Goal: Transaction & Acquisition: Obtain resource

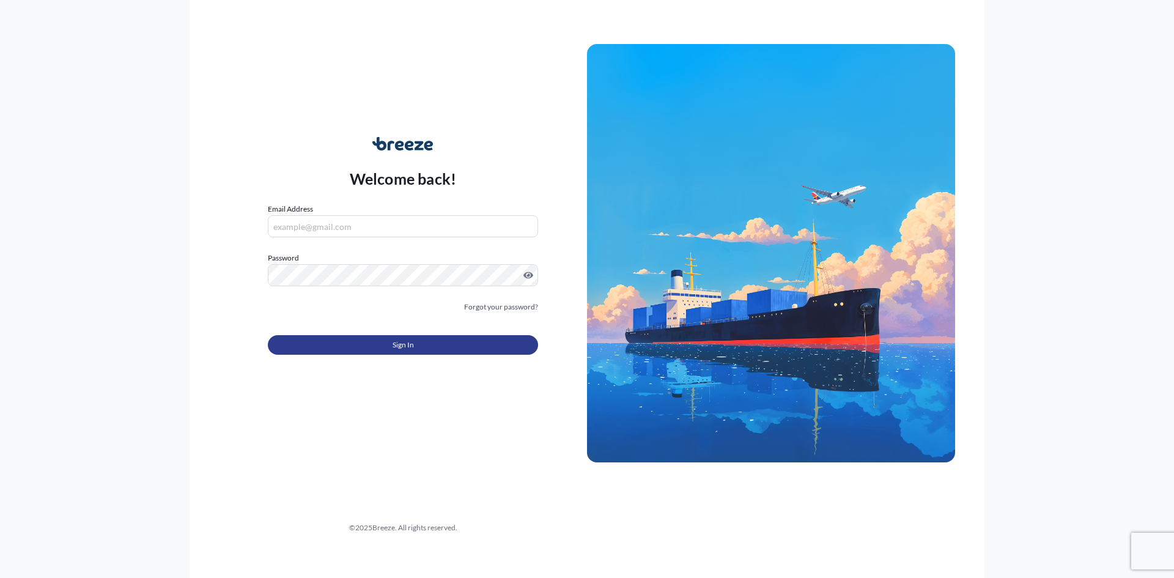
type input "[EMAIL_ADDRESS][DOMAIN_NAME]"
click at [377, 347] on button "Sign In" at bounding box center [403, 345] width 270 height 20
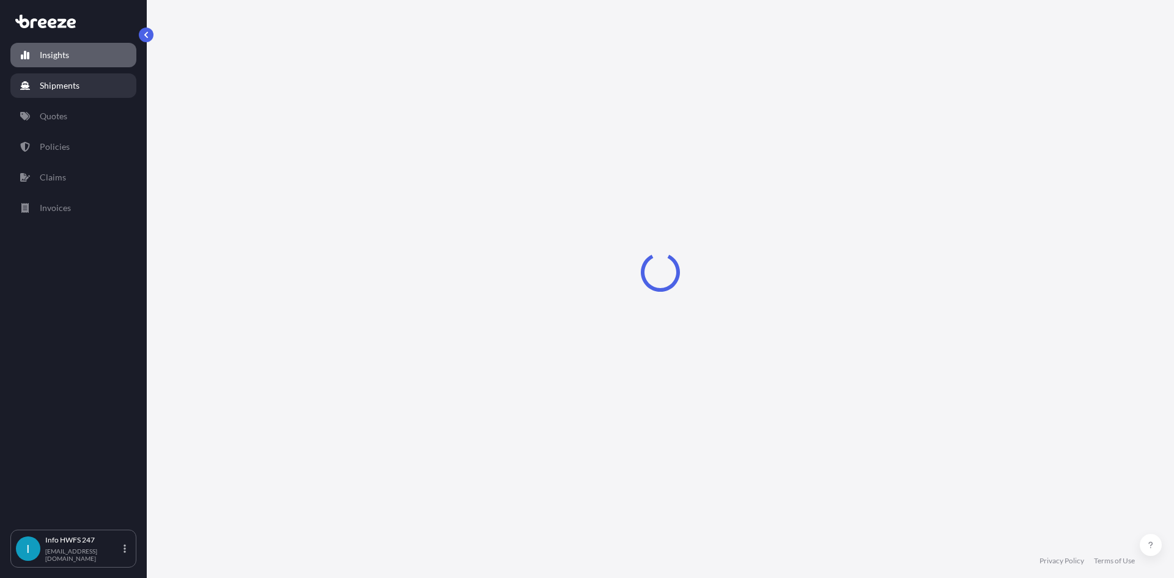
click at [92, 86] on link "Shipments" at bounding box center [73, 85] width 126 height 24
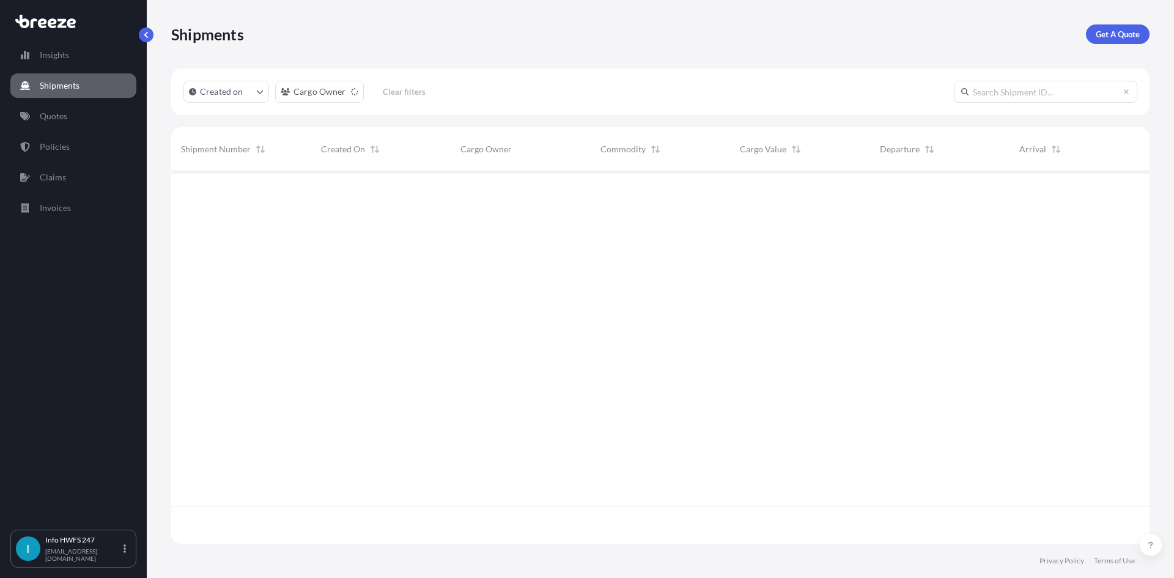
scroll to position [407, 969]
click at [1126, 40] on link "Get A Quote" at bounding box center [1118, 34] width 64 height 20
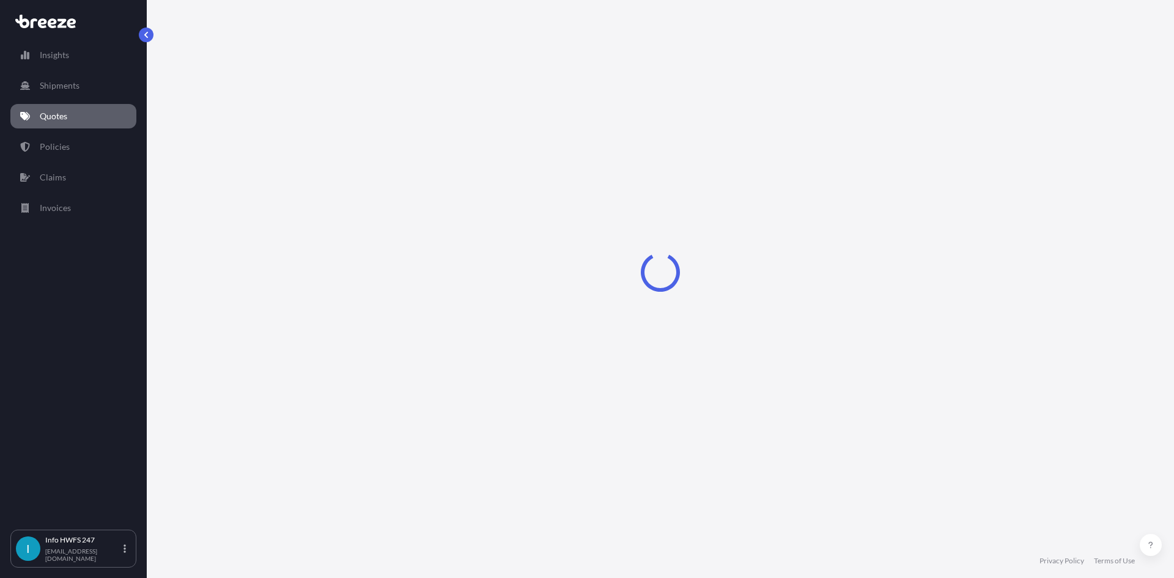
select select "Road"
select select "Air"
select select "1"
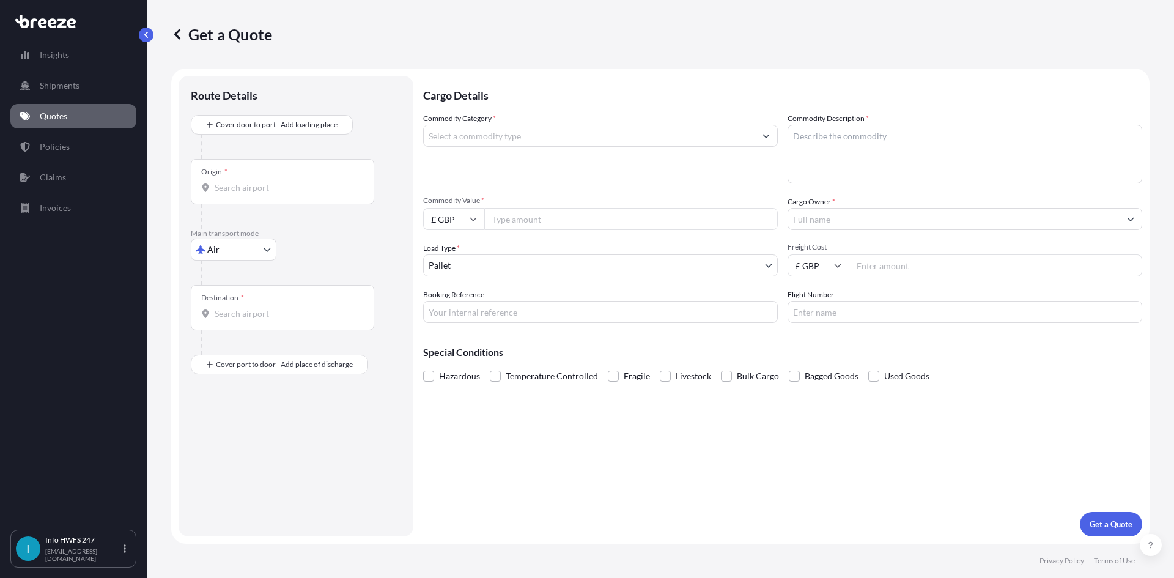
click at [251, 112] on div "Route Details" at bounding box center [296, 101] width 210 height 27
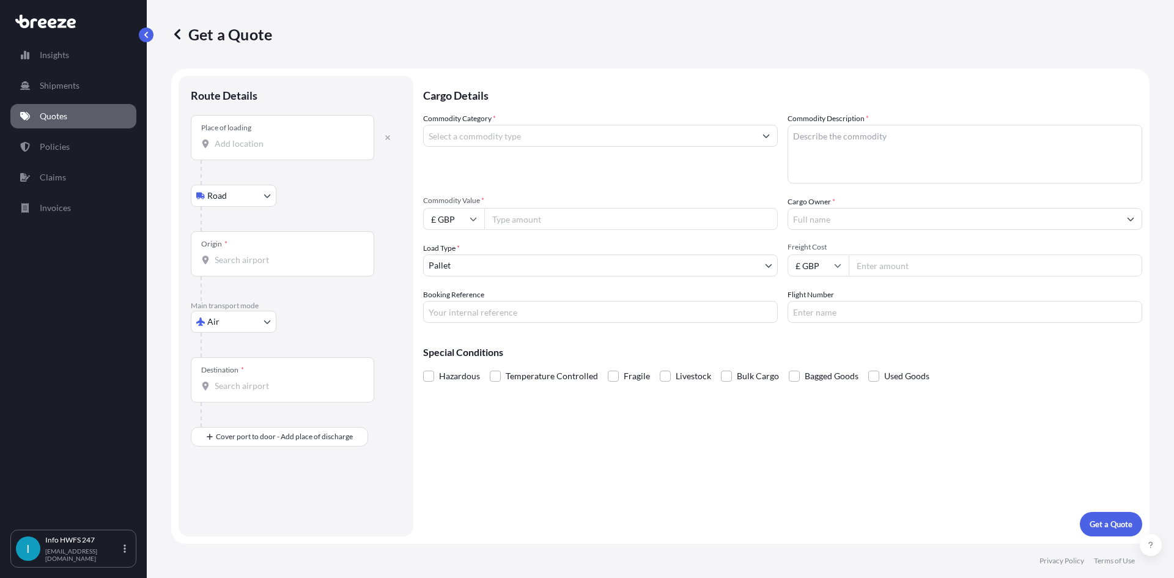
click at [226, 140] on input "Place of loading" at bounding box center [287, 144] width 144 height 12
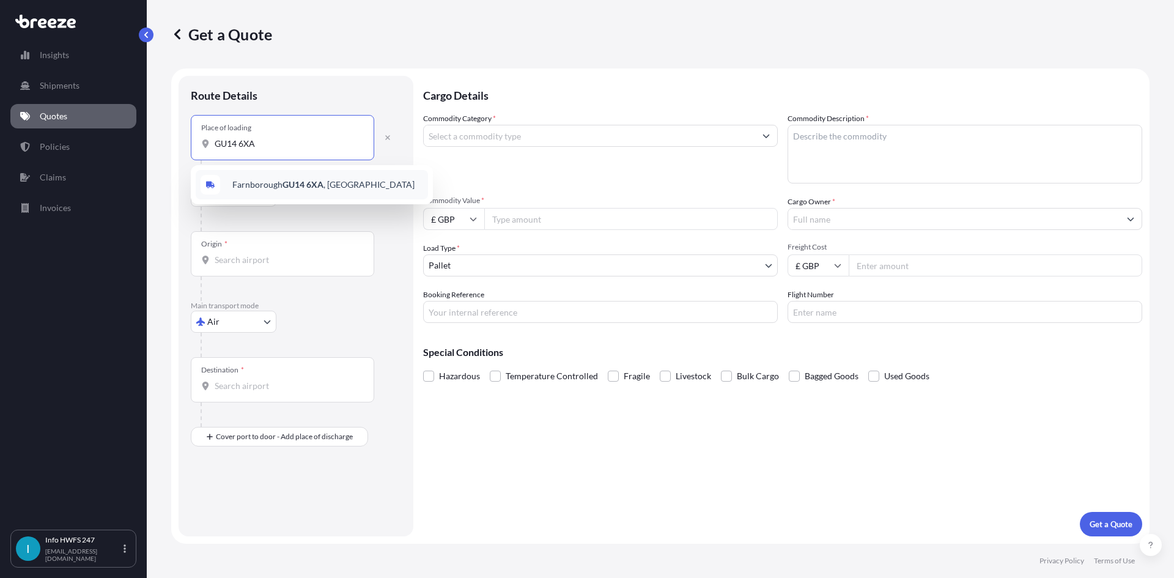
click at [359, 187] on div "Farnborough GU14 6XA , [GEOGRAPHIC_DATA]" at bounding box center [312, 184] width 232 height 29
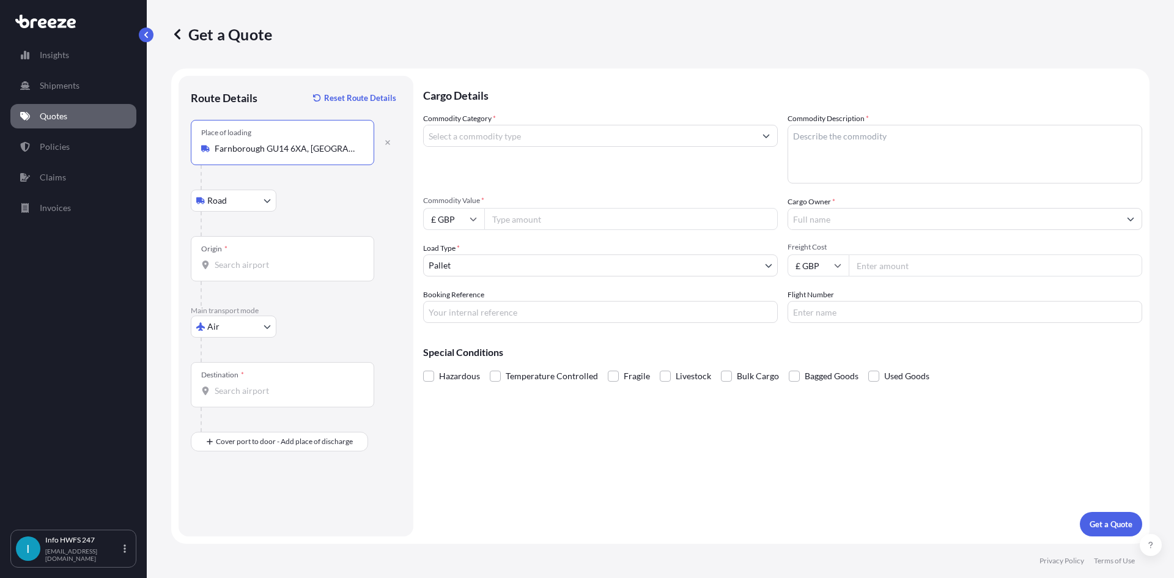
type input "Farnborough GU14 6XA, [GEOGRAPHIC_DATA]"
click at [303, 264] on input "Origin *" at bounding box center [287, 265] width 144 height 12
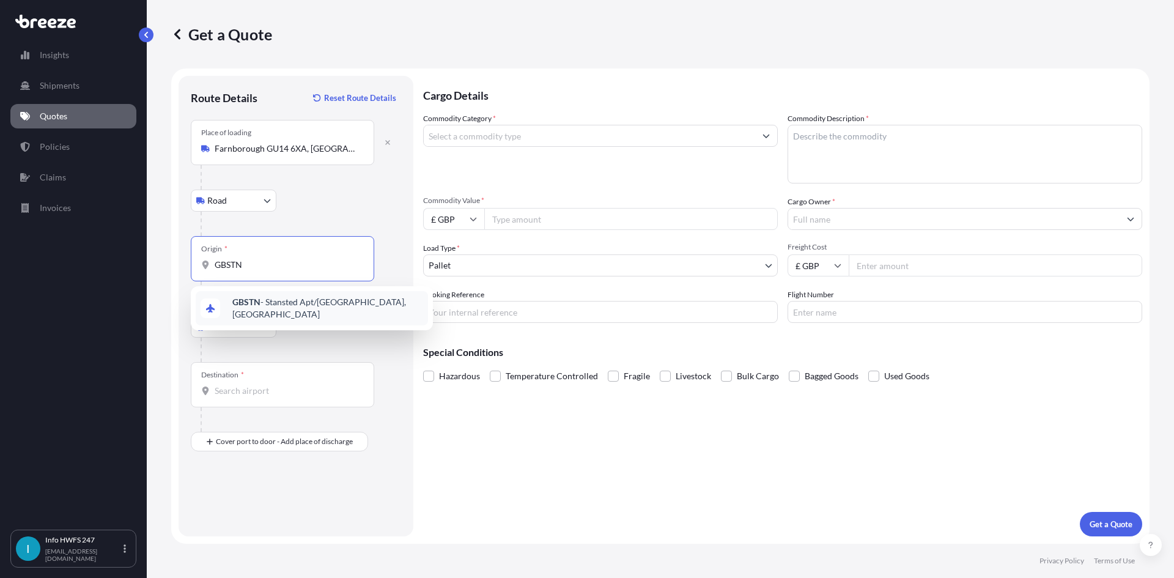
click at [297, 305] on span "GBSTN - Stansted Apt/[GEOGRAPHIC_DATA], [GEOGRAPHIC_DATA]" at bounding box center [327, 308] width 191 height 24
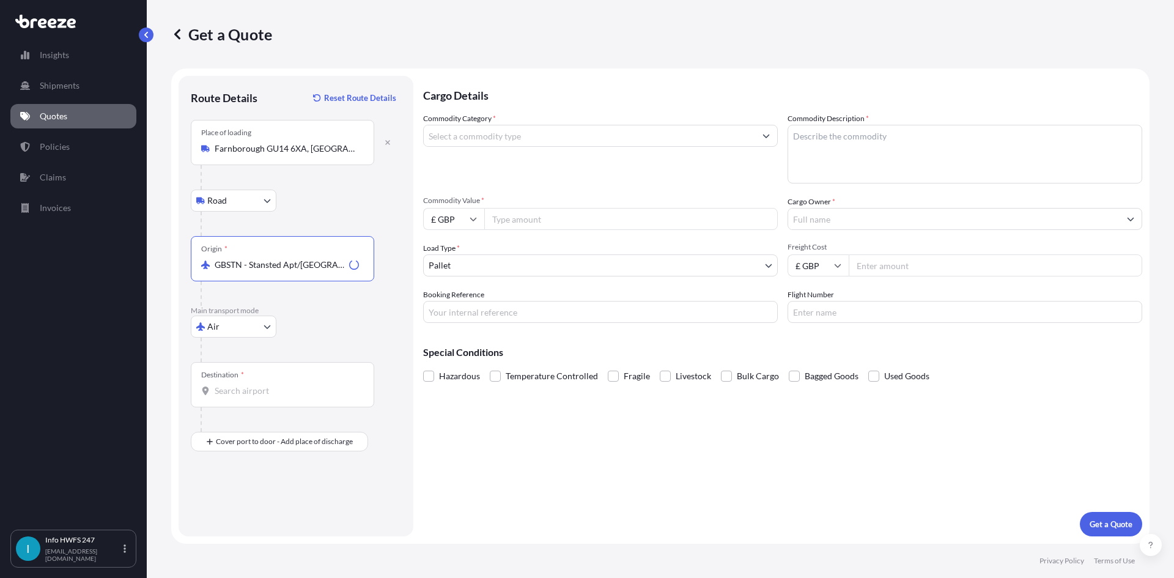
type input "GBSTN - Stansted Apt/[GEOGRAPHIC_DATA], [GEOGRAPHIC_DATA]"
click at [246, 393] on input "Destination *" at bounding box center [287, 391] width 144 height 12
click at [247, 429] on b "DEFRA" at bounding box center [246, 428] width 28 height 10
type input "DEFRA - [GEOGRAPHIC_DATA], [GEOGRAPHIC_DATA]"
click at [254, 498] on div "Place of Discharge" at bounding box center [282, 500] width 183 height 45
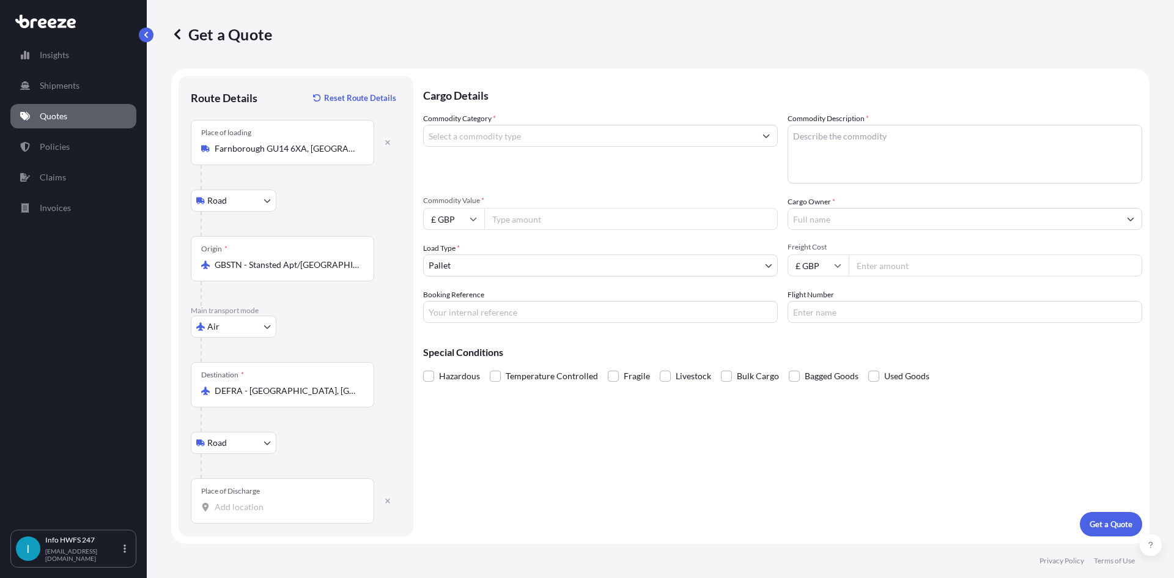
click at [254, 501] on input "Place of Discharge" at bounding box center [287, 507] width 144 height 12
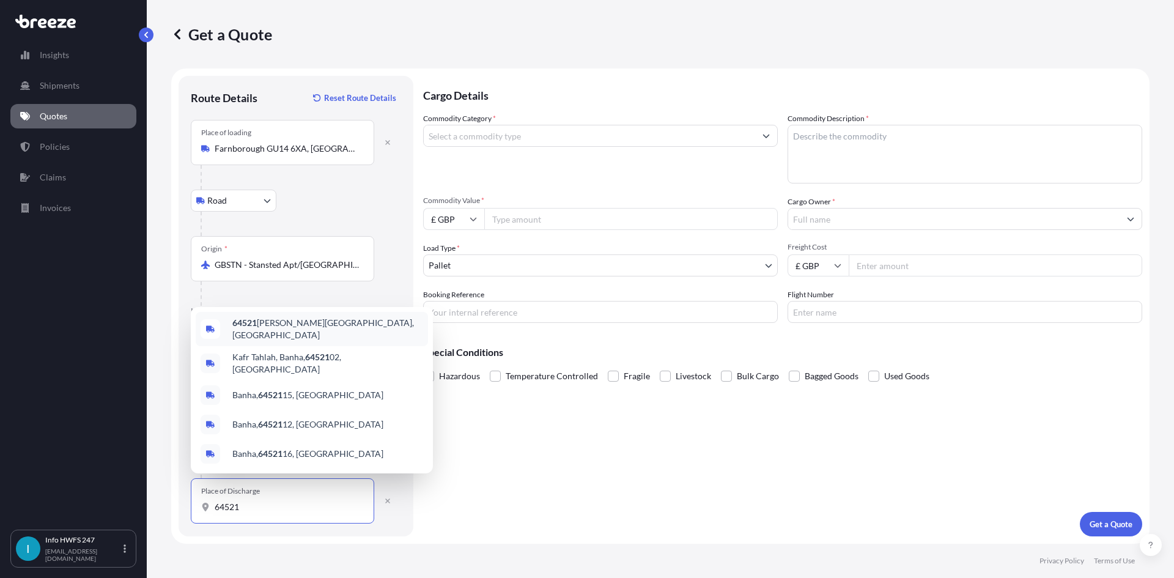
click at [281, 337] on span "64521 [PERSON_NAME], [GEOGRAPHIC_DATA]" at bounding box center [327, 329] width 191 height 24
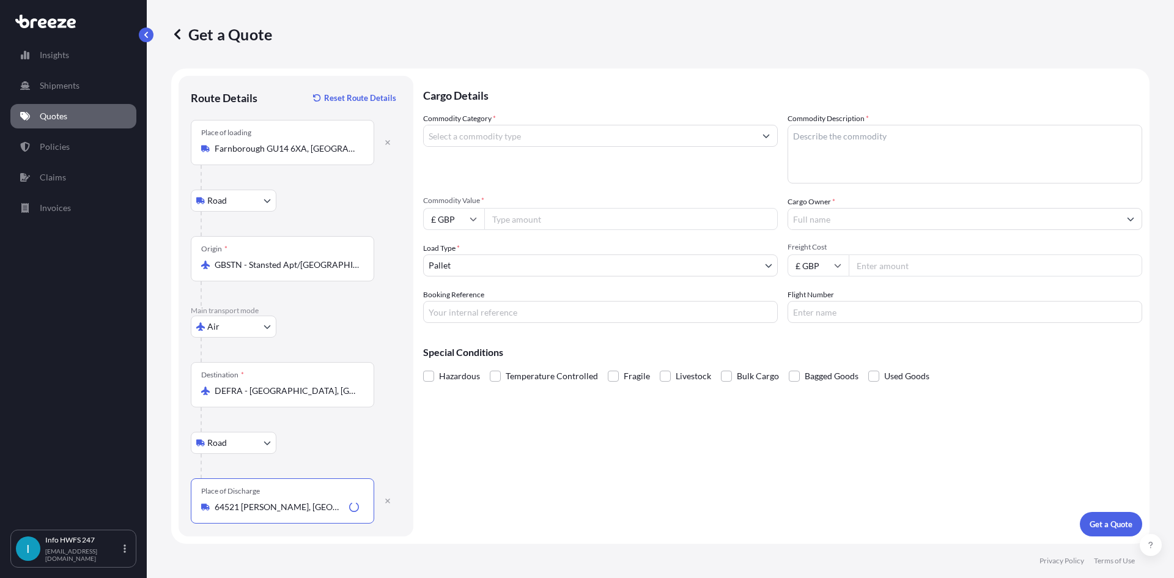
type input "64521 [PERSON_NAME], [GEOGRAPHIC_DATA]"
click at [455, 141] on input "Commodity Category *" at bounding box center [589, 136] width 331 height 22
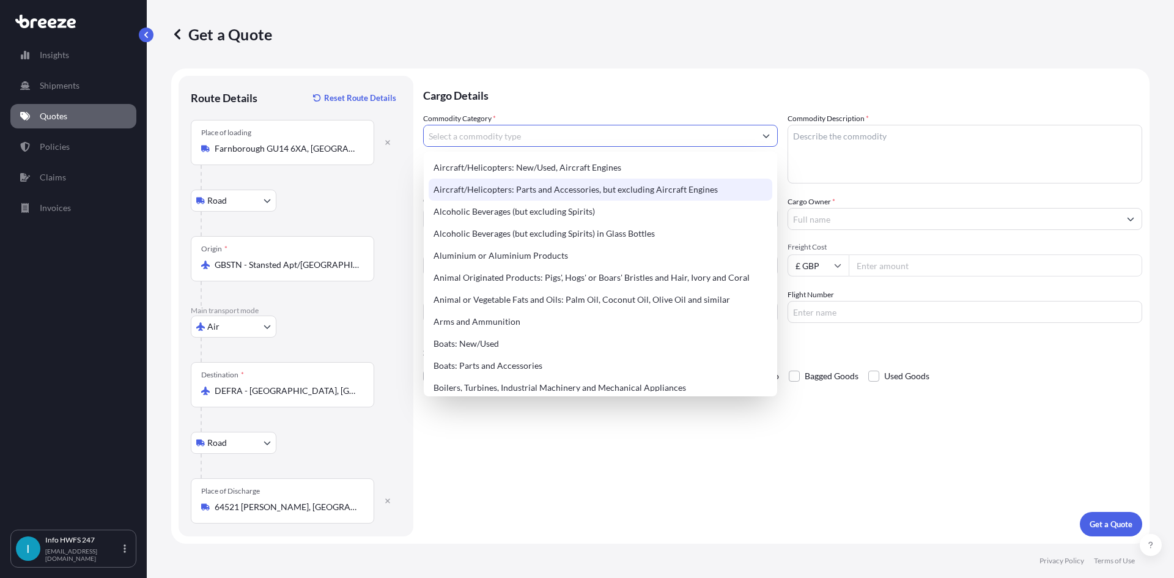
click at [478, 196] on div "Aircraft/Helicopters: Parts and Accessories, but excluding Aircraft Engines" at bounding box center [601, 190] width 344 height 22
type input "Aircraft/Helicopters: Parts and Accessories, but excluding Aircraft Engines"
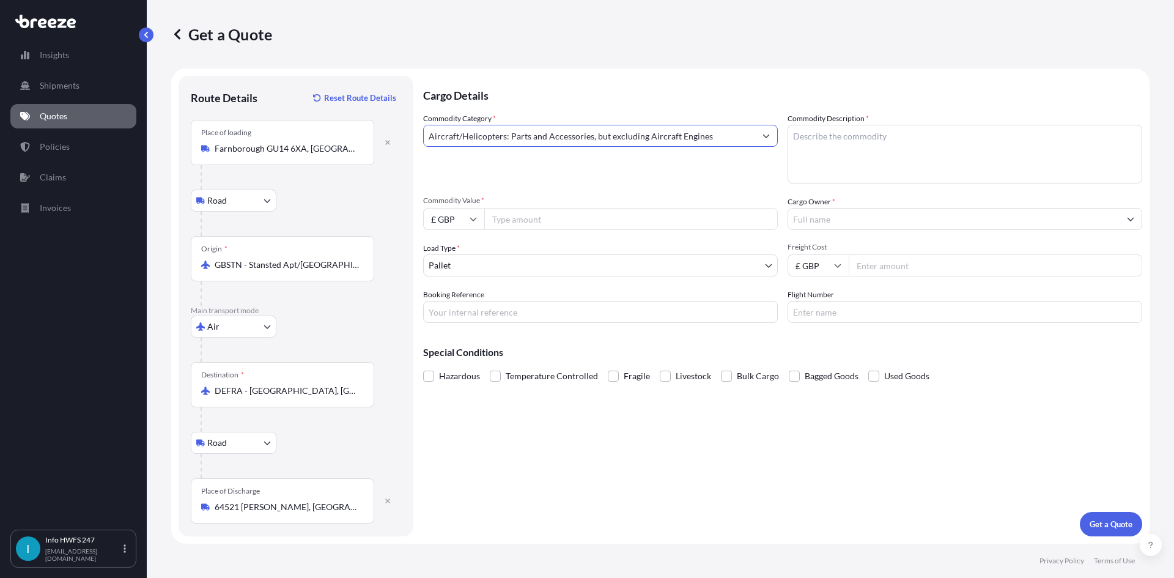
click at [863, 160] on textarea "Commodity Description *" at bounding box center [965, 154] width 355 height 59
click at [987, 139] on textarea "CIVIL AIRCRAFT PART - VALVE, OTFLOW SECODNRY" at bounding box center [965, 154] width 355 height 59
click at [1021, 149] on textarea "CIVIL AIRCRAFT PART - VALVE, OTFLOW SECONDRY" at bounding box center [965, 154] width 355 height 59
click at [968, 152] on textarea "CIVIL AIRCRAFT PART - VALVE, OTFLOW SECONDRY" at bounding box center [965, 154] width 355 height 59
type textarea "CIVIL AIRCRAFT PART - VALVE, OTFLOW SECONDRY"
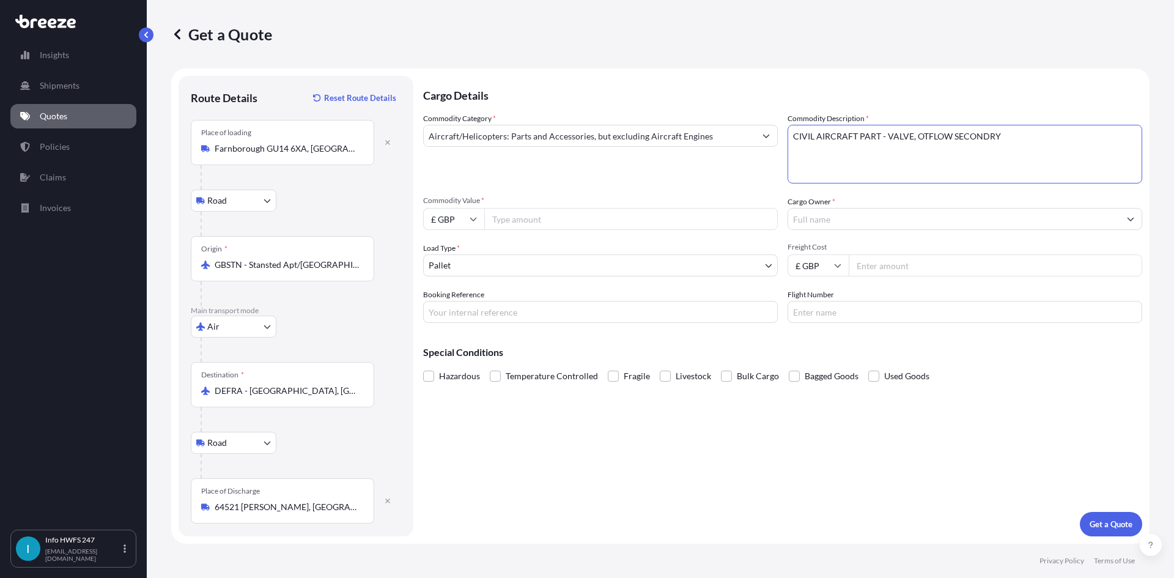
drag, startPoint x: 569, startPoint y: 213, endPoint x: 528, endPoint y: 219, distance: 42.0
click at [564, 213] on input "Commodity Value *" at bounding box center [630, 219] width 293 height 22
drag, startPoint x: 471, startPoint y: 220, endPoint x: 487, endPoint y: 245, distance: 29.2
click at [471, 221] on icon at bounding box center [473, 218] width 7 height 7
click at [460, 298] on div "$ USD" at bounding box center [453, 303] width 51 height 23
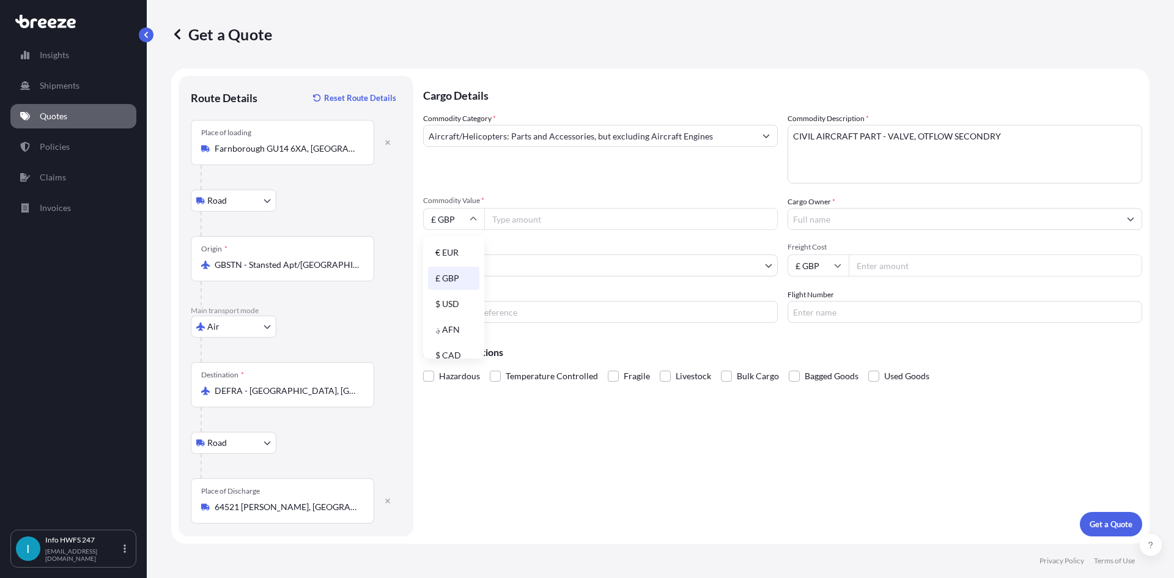
type input "$ USD"
click at [533, 215] on input "Commodity Value *" at bounding box center [630, 219] width 293 height 22
type input "28642"
click at [542, 264] on body "Insights Shipments Quotes Policies Claims Invoices I Info HWFS 247 [EMAIL_ADDRE…" at bounding box center [587, 289] width 1174 height 578
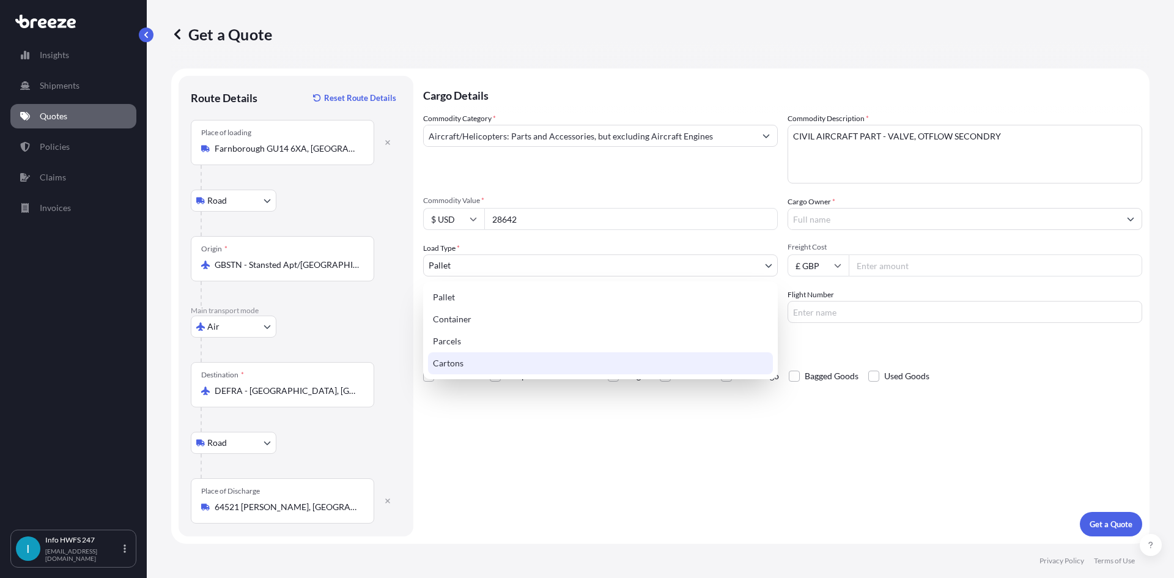
click at [503, 359] on div "Cartons" at bounding box center [600, 363] width 345 height 22
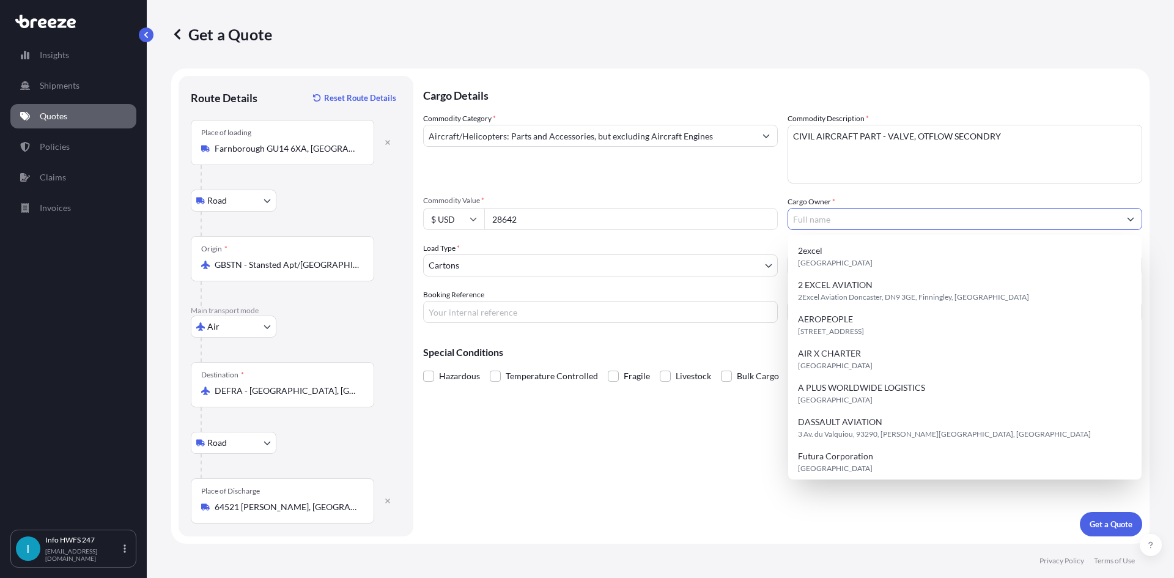
click at [873, 222] on input "Cargo Owner *" at bounding box center [953, 219] width 331 height 22
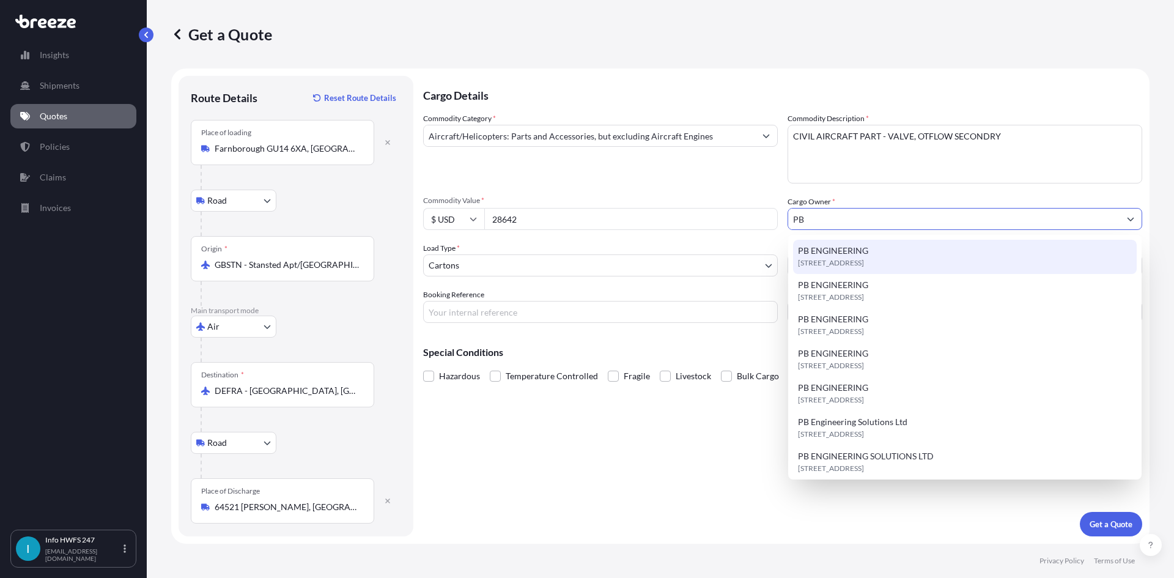
click at [858, 253] on span "PB ENGINEERING" at bounding box center [833, 251] width 70 height 12
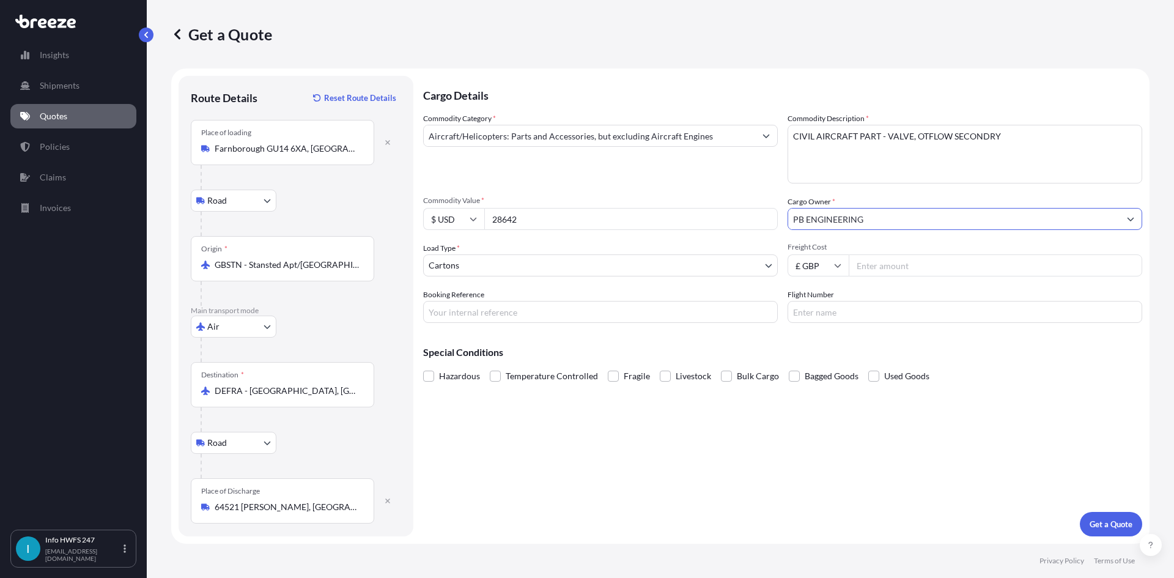
type input "PB ENGINEERING"
click at [501, 305] on input "Booking Reference" at bounding box center [600, 312] width 355 height 22
type input "HE164339"
click at [1112, 526] on p "Get a Quote" at bounding box center [1111, 524] width 43 height 12
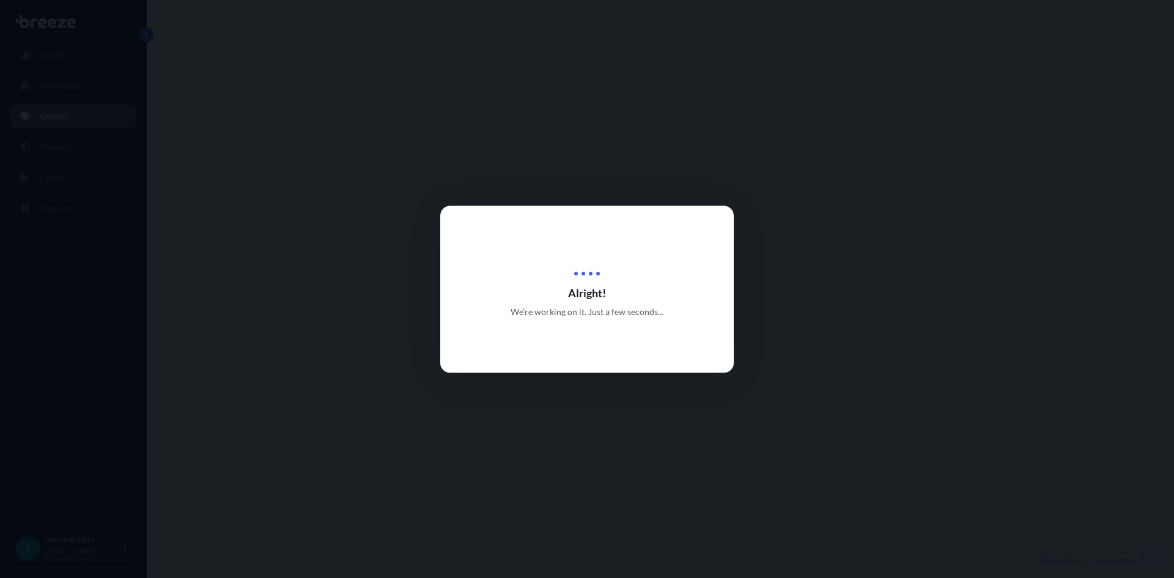
select select "Road"
select select "Air"
select select "Road"
select select "4"
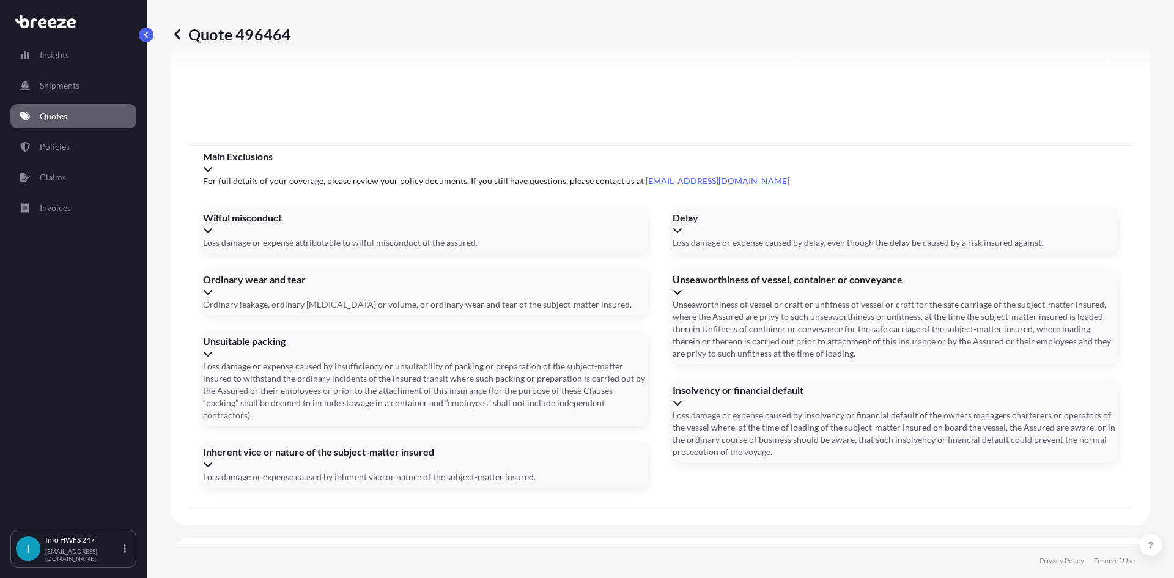
scroll to position [1594, 0]
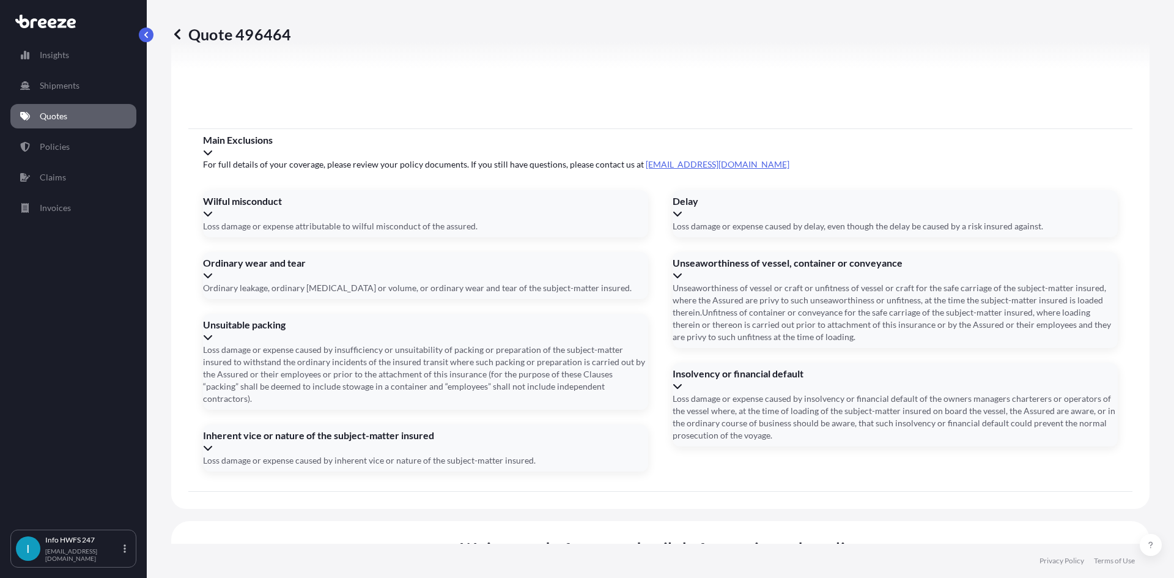
drag, startPoint x: 489, startPoint y: 367, endPoint x: 480, endPoint y: 367, distance: 8.6
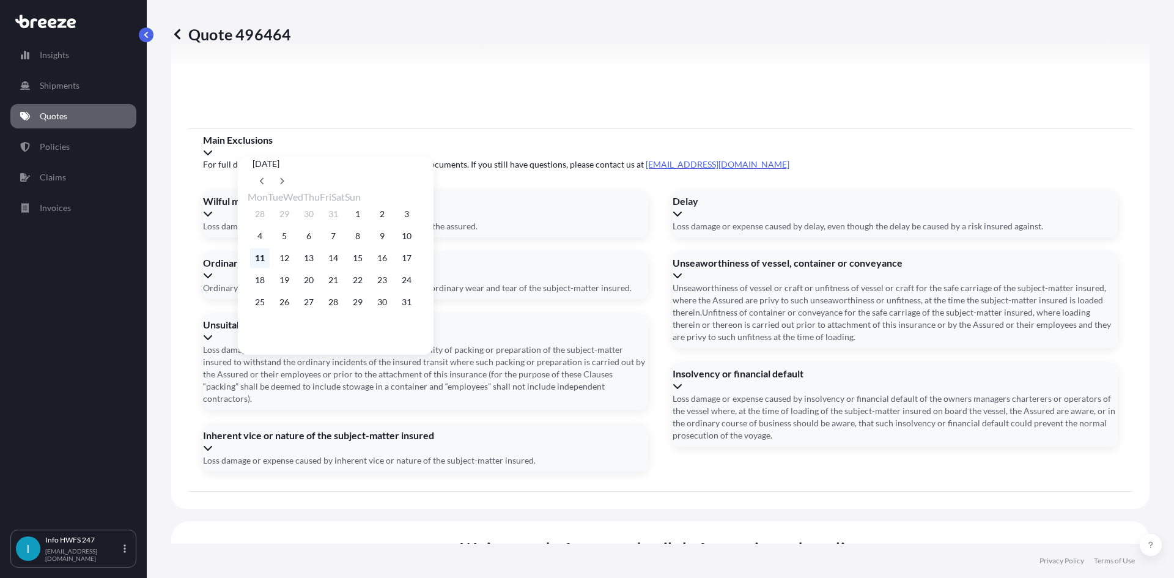
click at [262, 265] on button "11" at bounding box center [260, 258] width 20 height 20
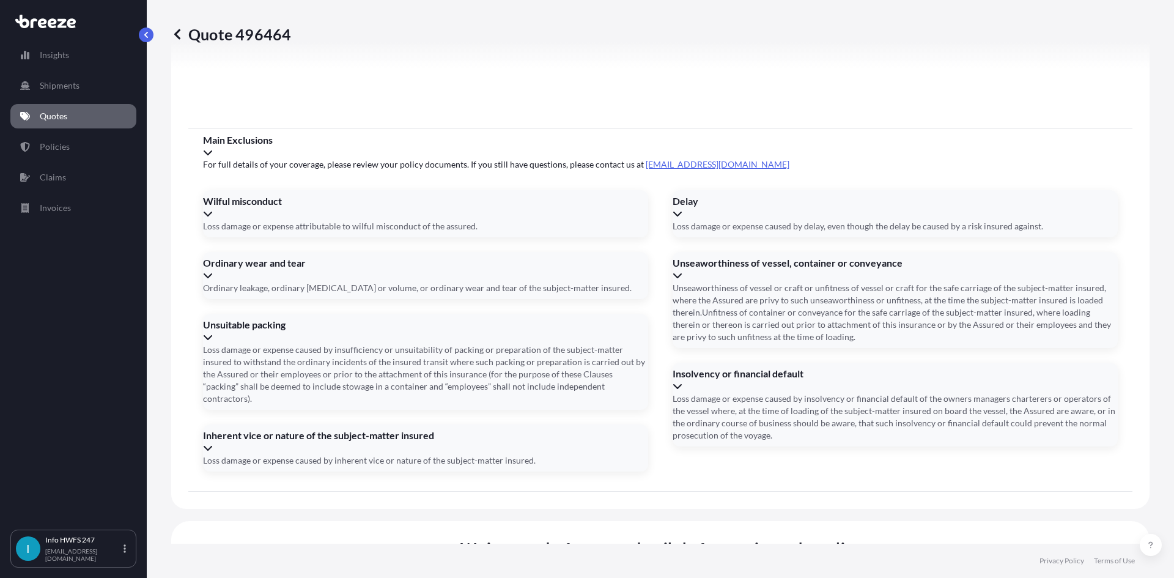
type input "[DATE]"
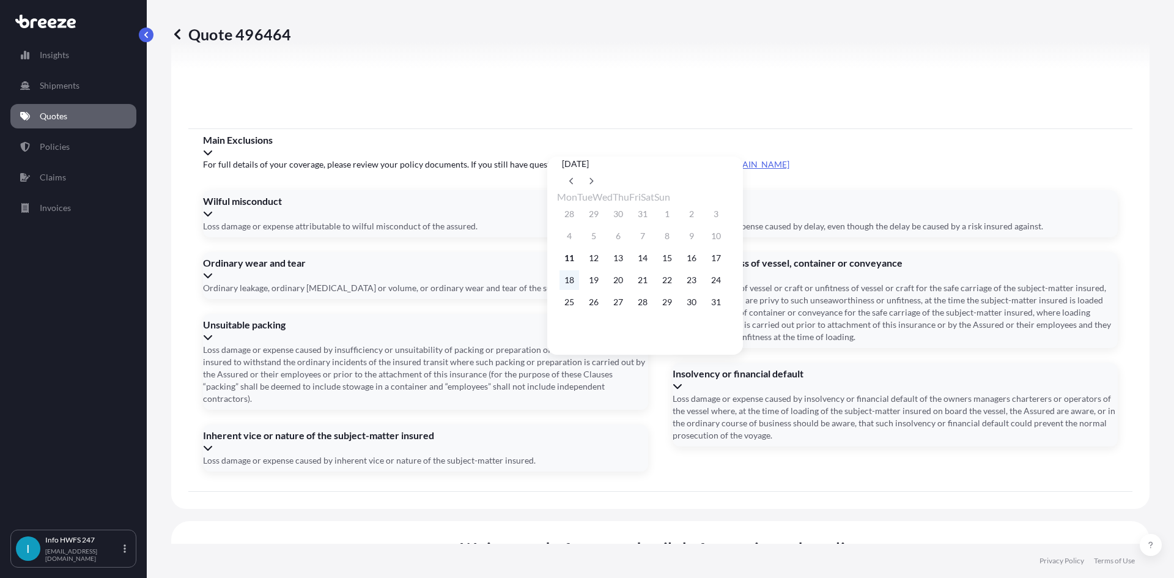
click at [569, 278] on button "18" at bounding box center [569, 280] width 20 height 20
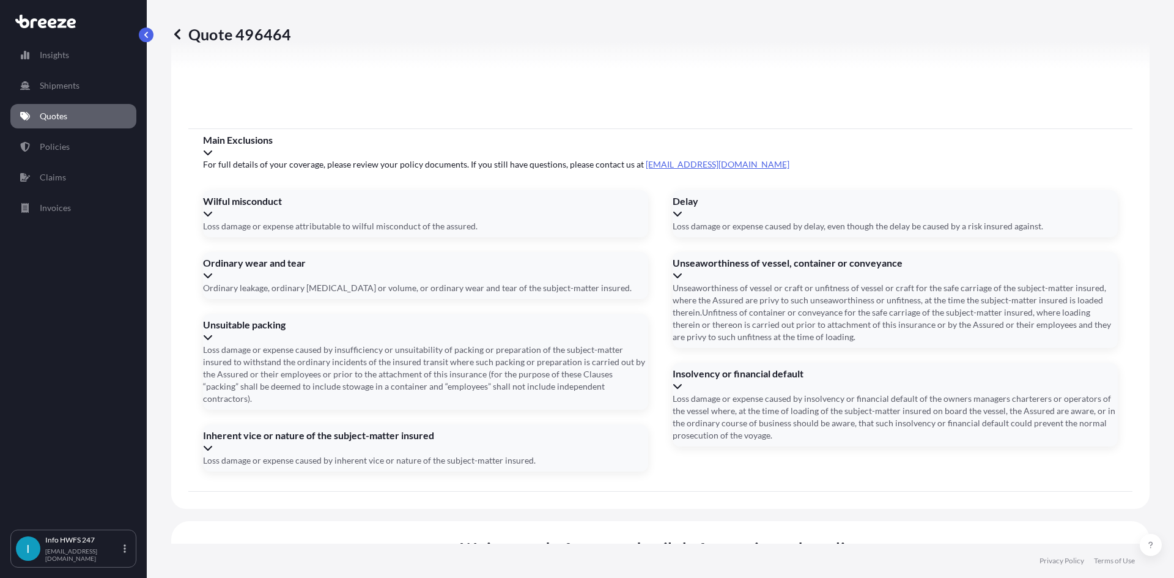
type input "[DATE]"
paste input "5507717401"
type input "5507717401"
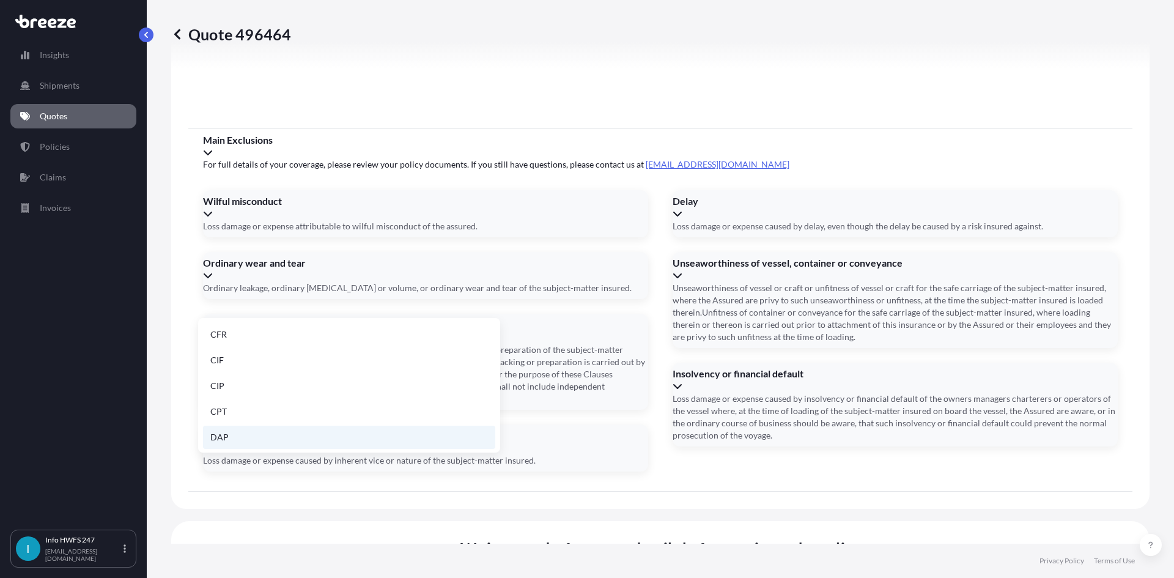
click at [235, 435] on li "DAP" at bounding box center [349, 437] width 292 height 23
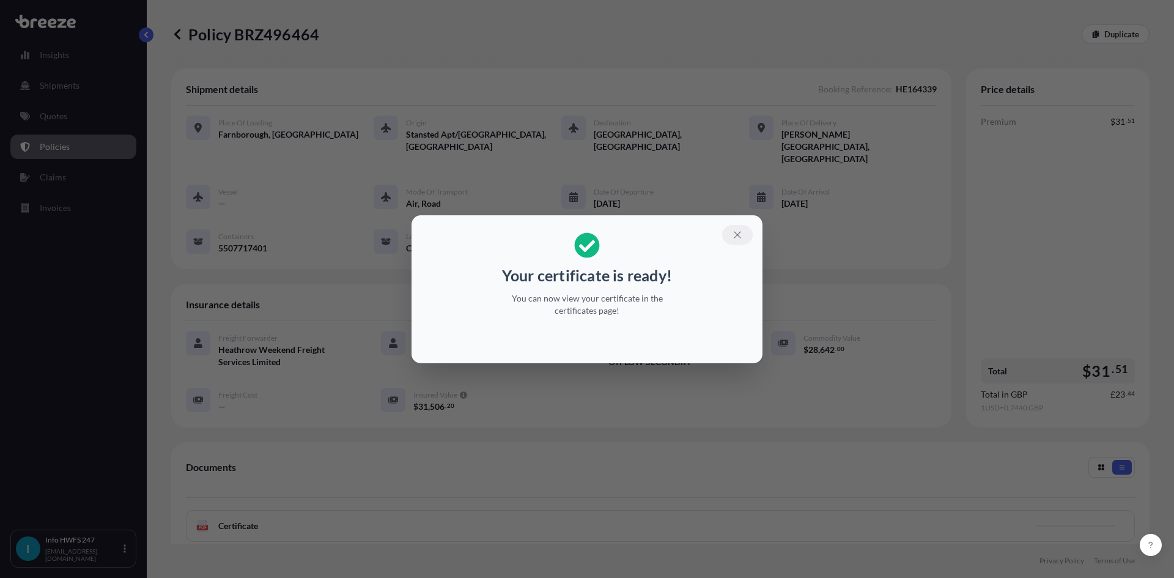
click at [739, 229] on icon "button" at bounding box center [737, 234] width 11 height 11
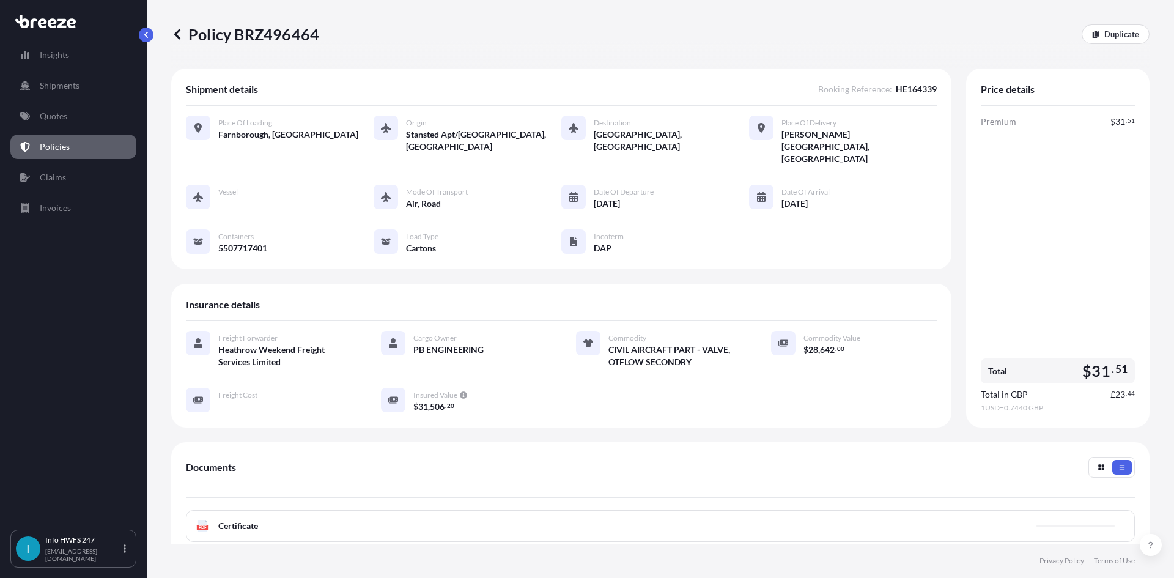
click at [862, 510] on div "PDF Certificate" at bounding box center [660, 526] width 949 height 32
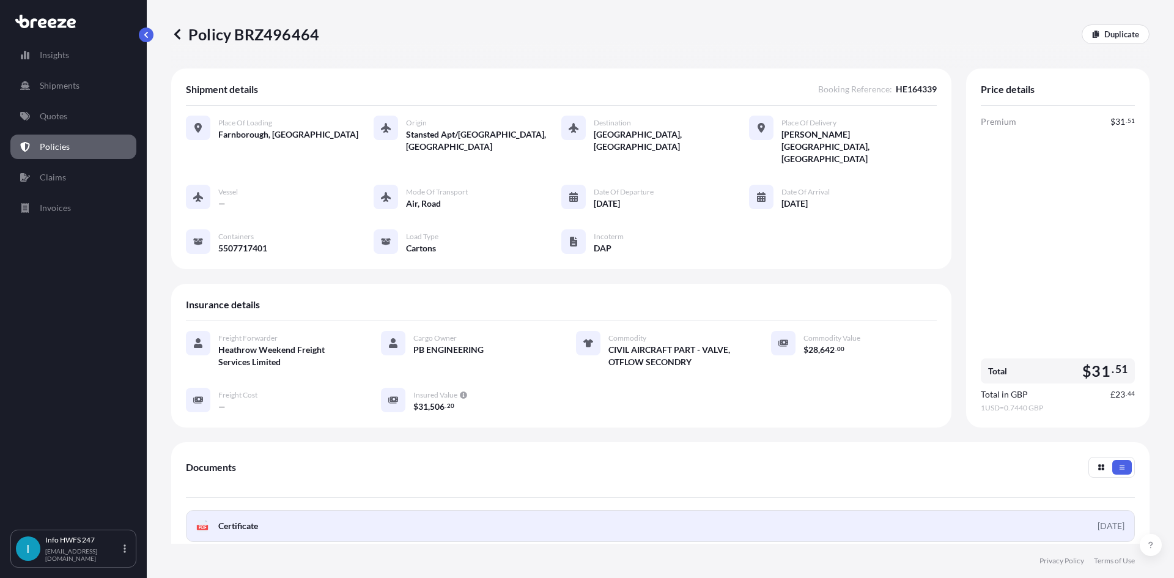
click at [258, 520] on span "Certificate" at bounding box center [238, 526] width 40 height 12
